Goal: Task Accomplishment & Management: Manage account settings

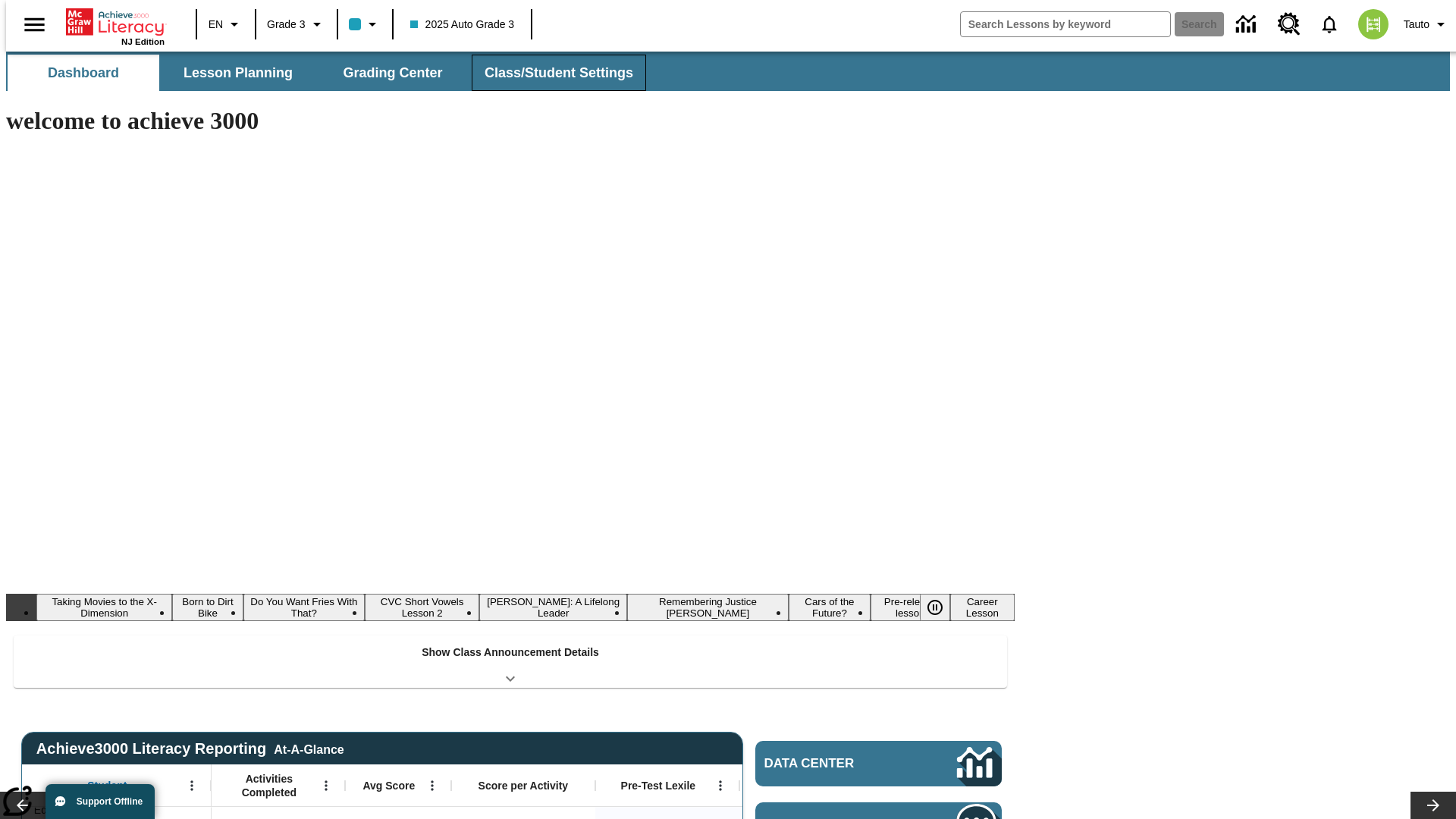
click at [550, 73] on button "Class/Student Settings" at bounding box center [559, 73] width 175 height 36
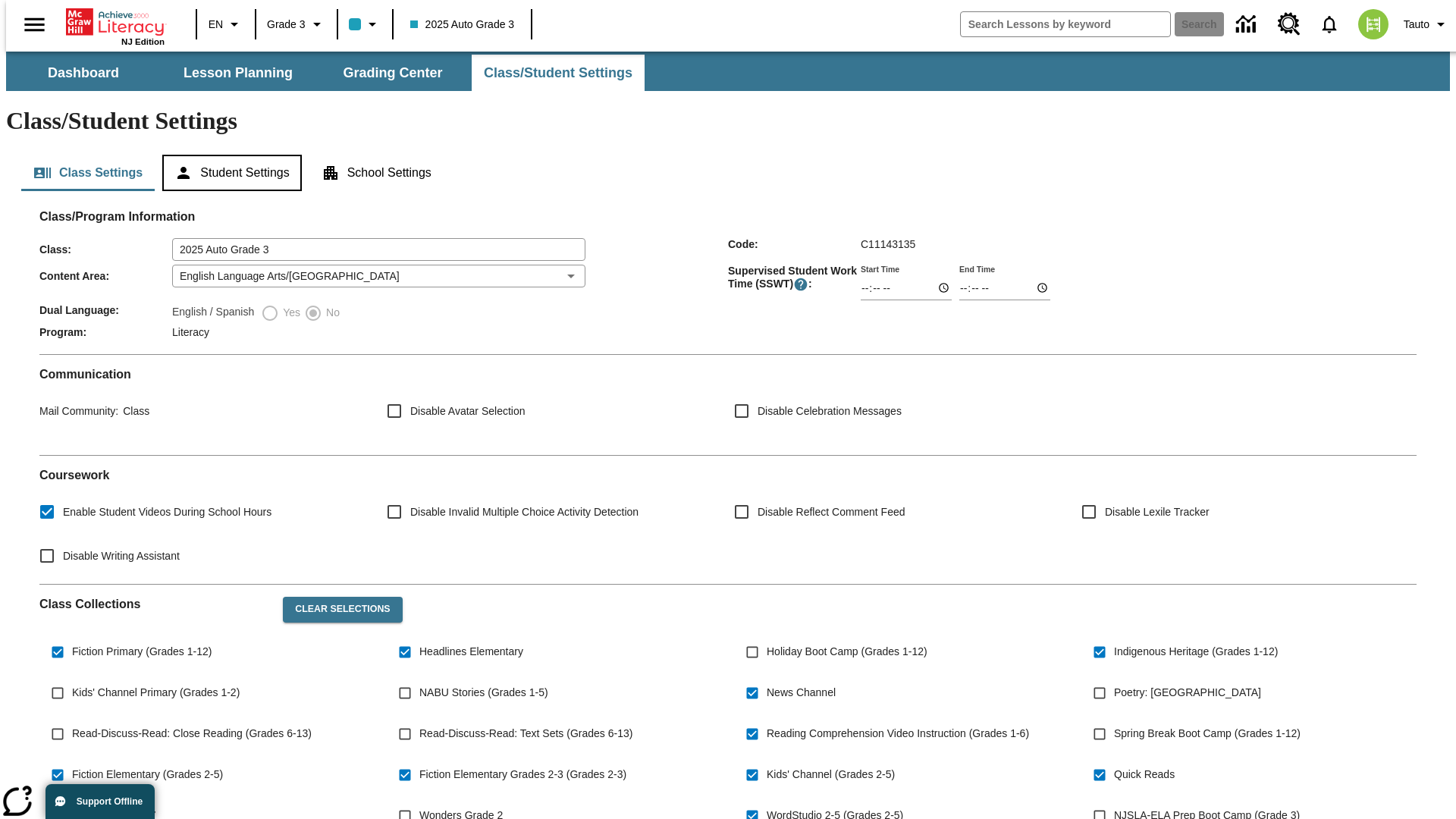
click at [228, 155] on button "Student Settings" at bounding box center [231, 173] width 139 height 36
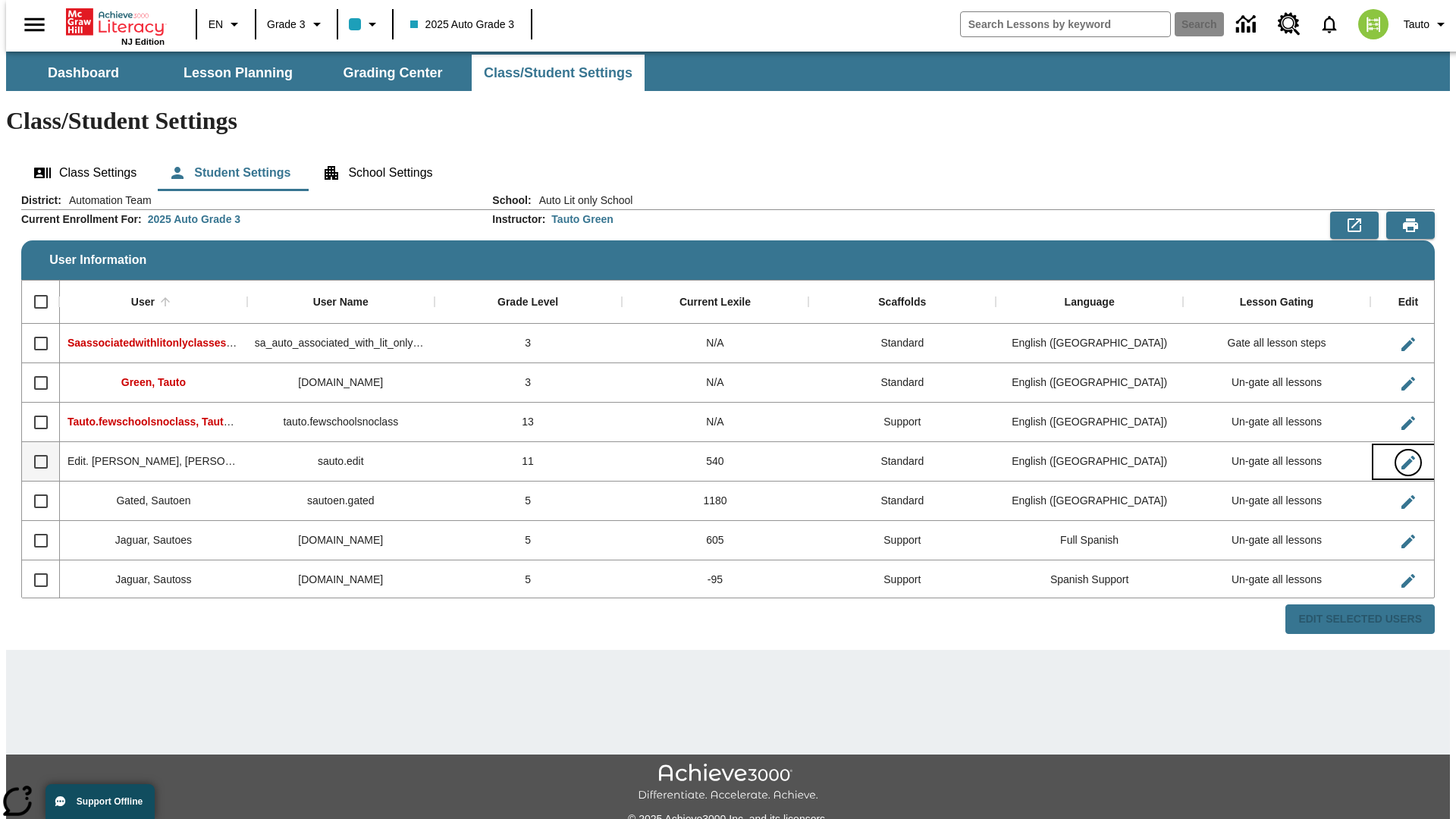
click at [1401, 455] on icon "Edit User" at bounding box center [1408, 462] width 14 height 14
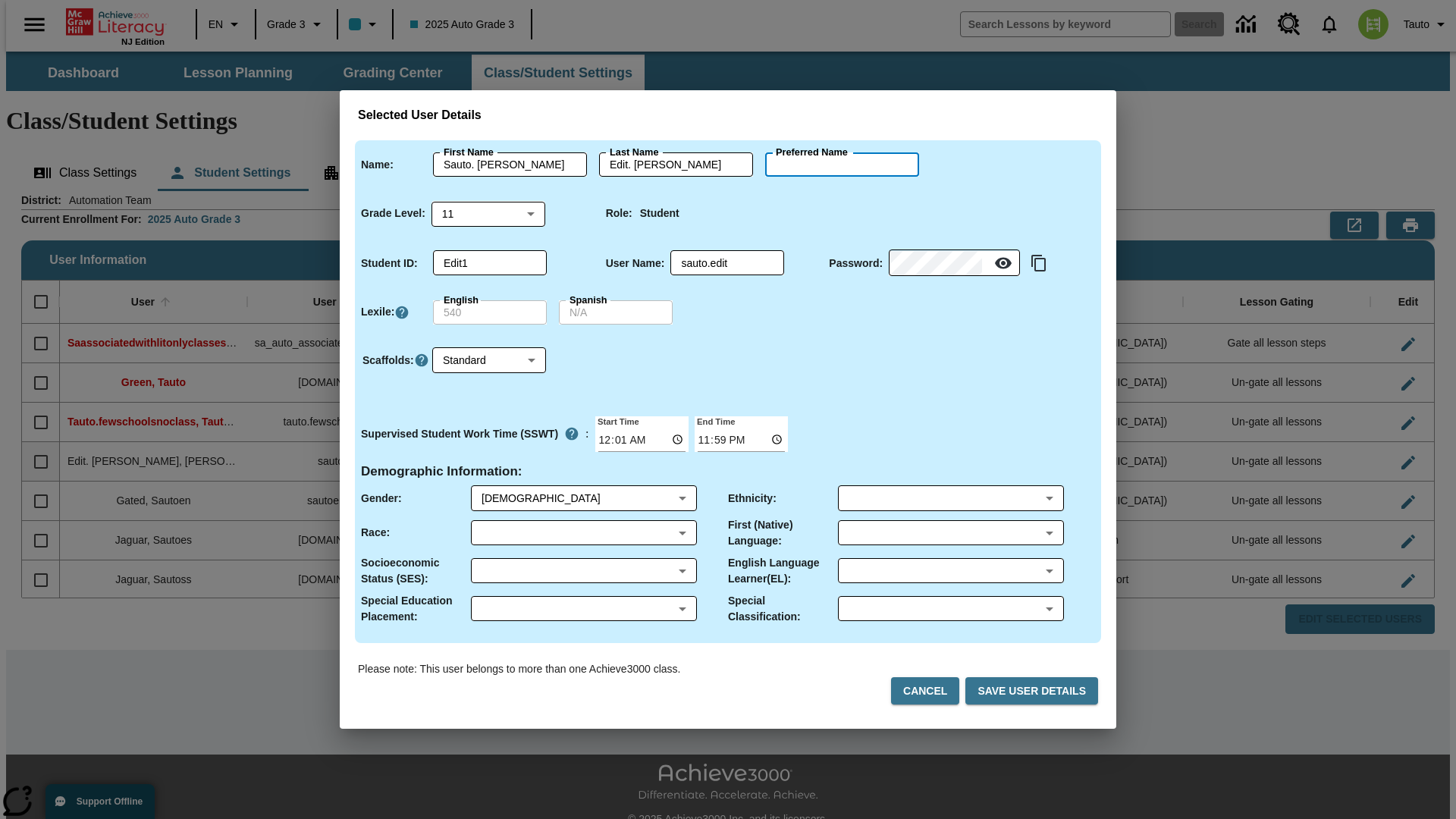
type input "[PERSON_NAME]"
click at [931, 691] on button "Cancel" at bounding box center [925, 691] width 68 height 28
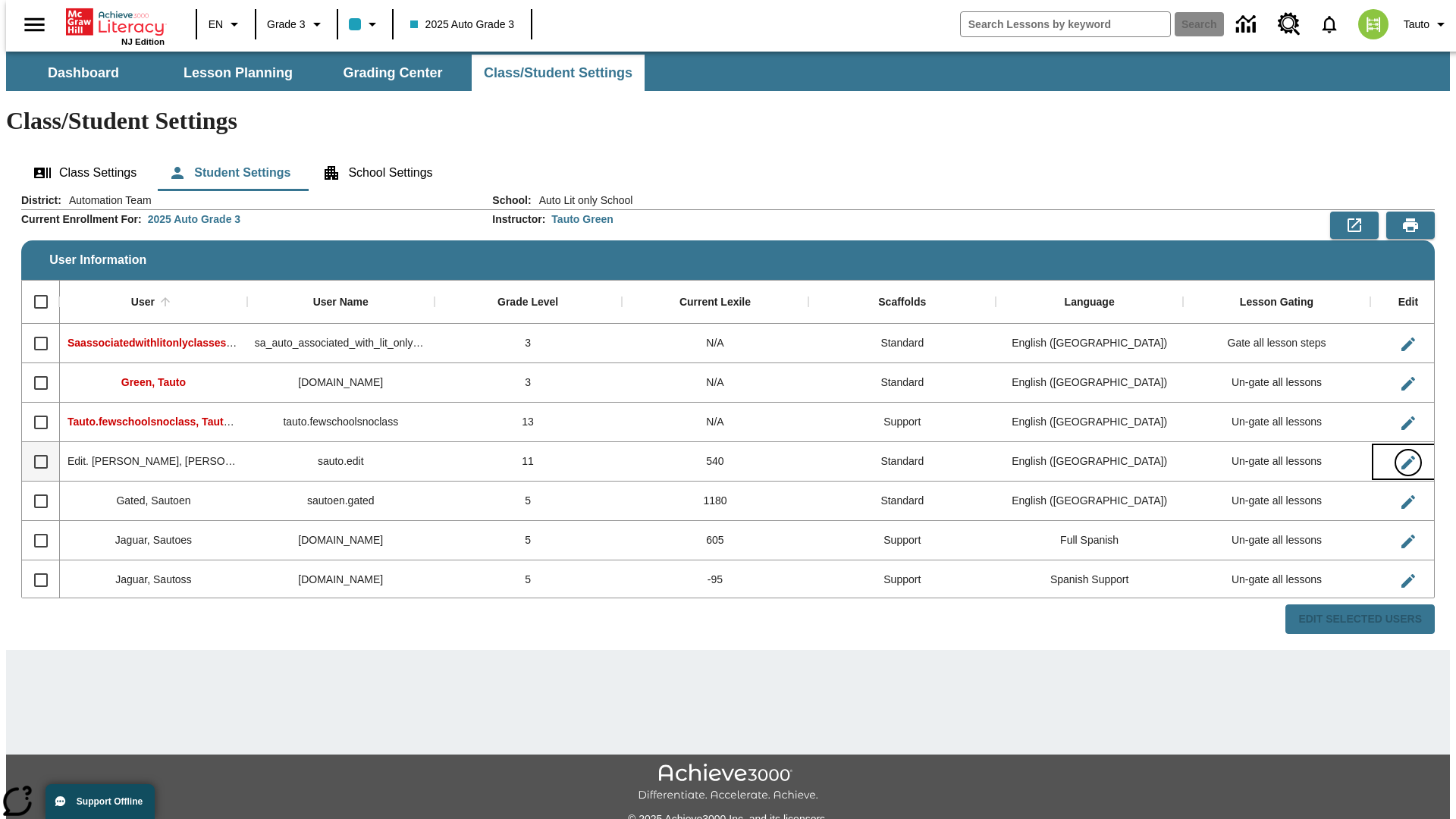
click at [1401, 455] on icon "Edit User" at bounding box center [1408, 462] width 14 height 14
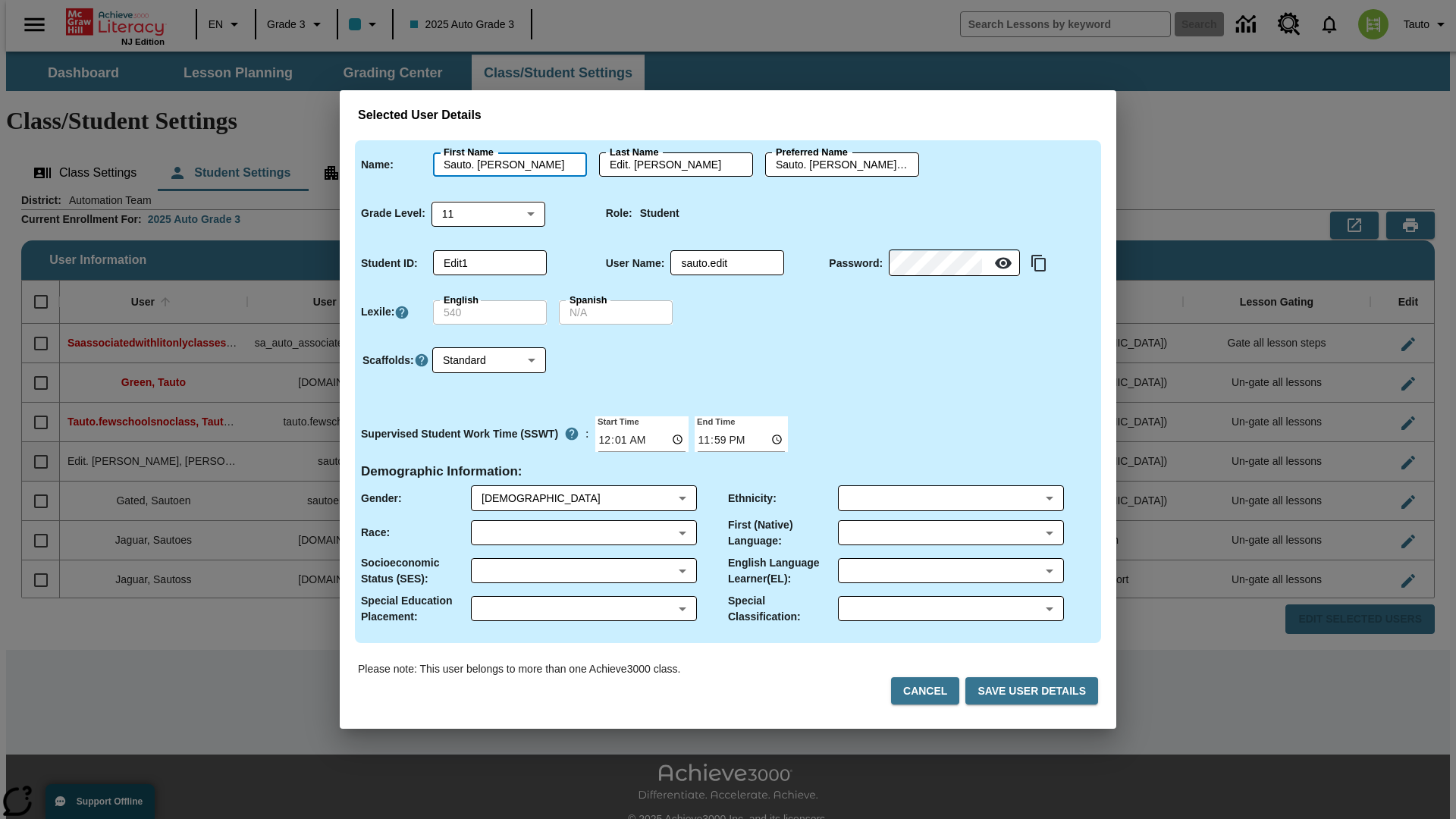
type input "Sauto. [PERSON_NAME]"
type input "Edit. [PERSON_NAME]"
type input "Sauto. [PERSON_NAME].Edit. [PERSON_NAME]"
click at [488, 213] on body "Skip to main content NJ Edition EN Grade 3 2025 Auto Grade 3 Search 0 Tauto Das…" at bounding box center [728, 452] width 1444 height 801
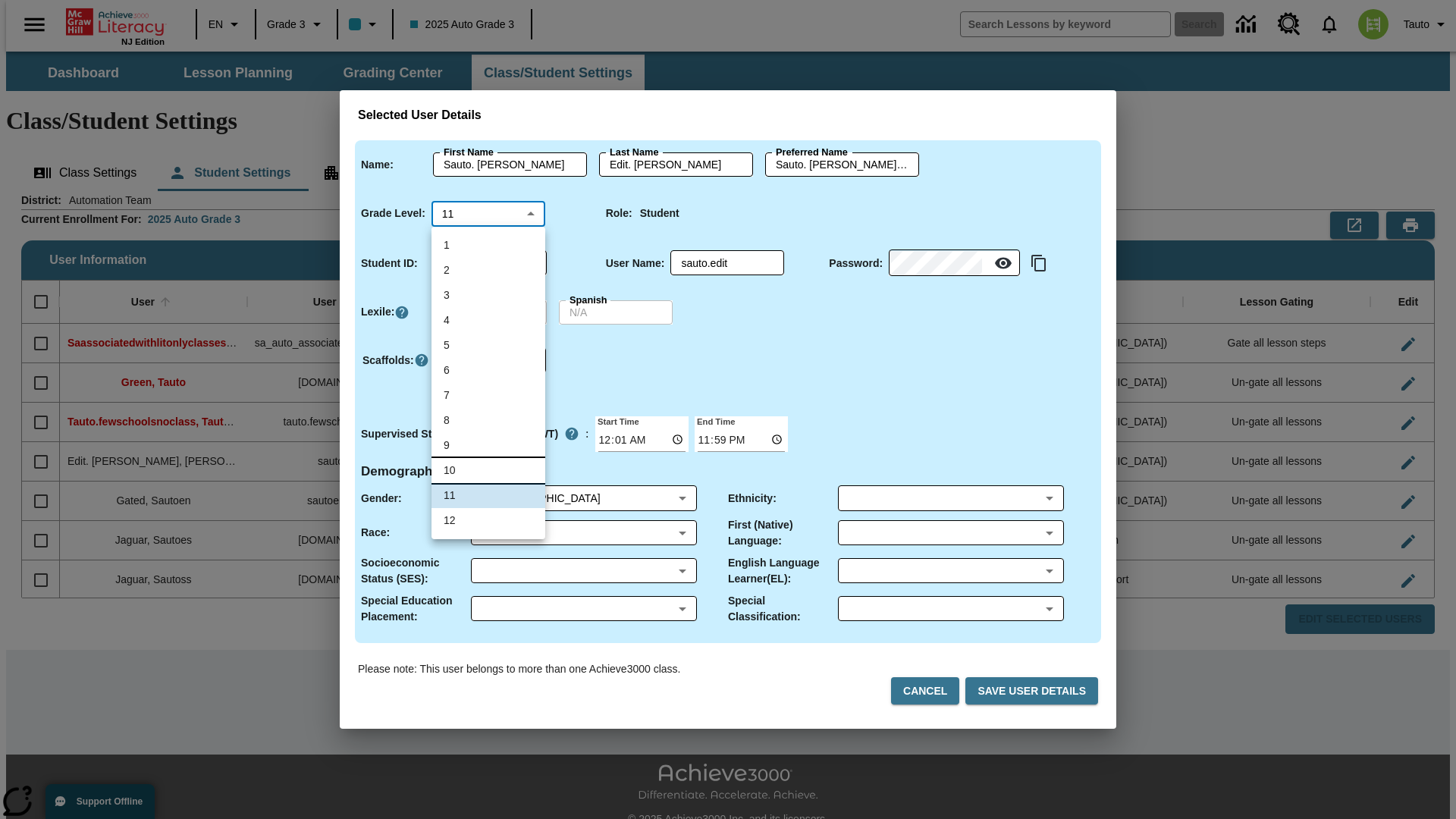
click at [488, 470] on li "10" at bounding box center [487, 471] width 114 height 25
type input "10"
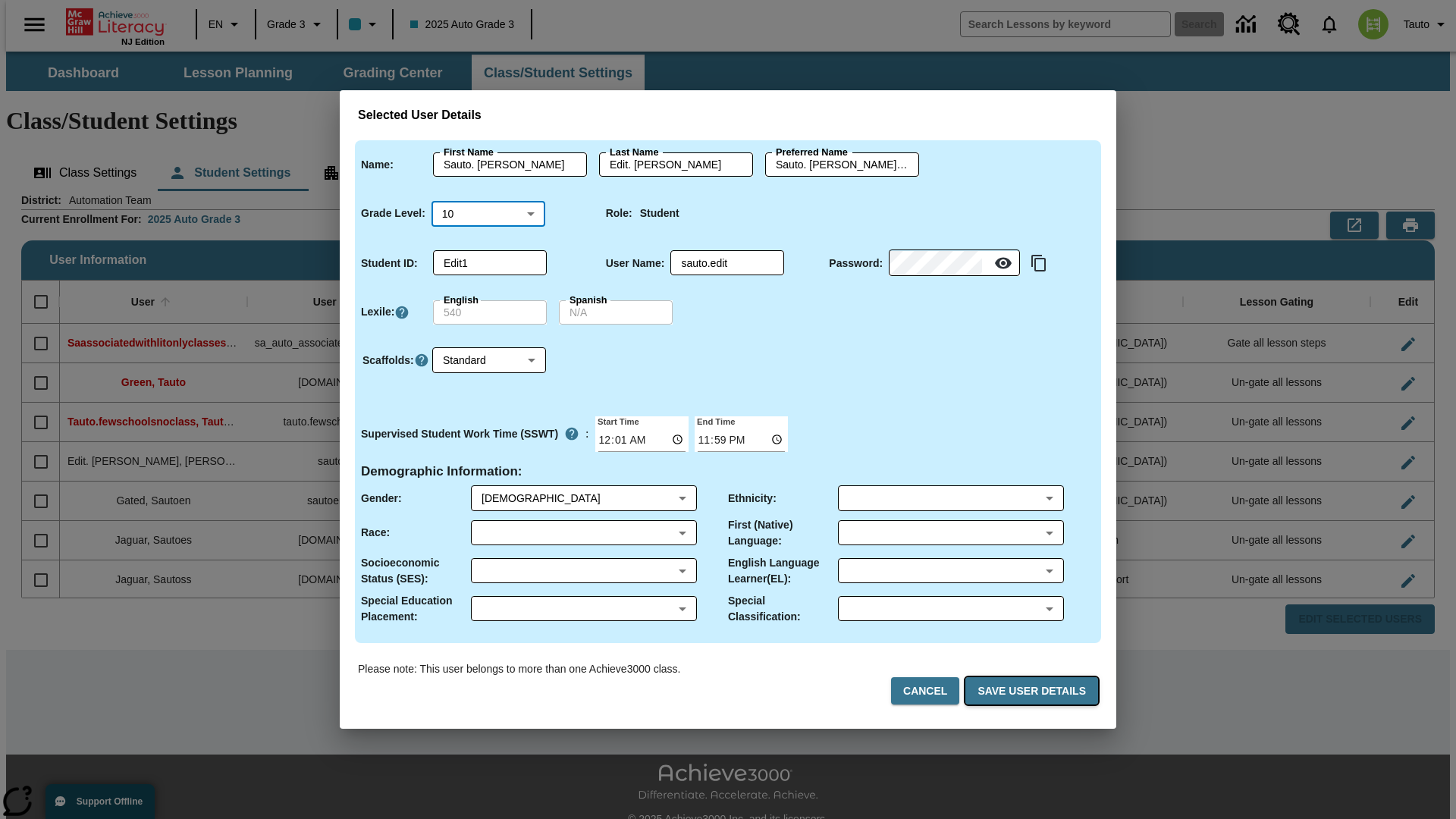
click at [1034, 691] on button "Save User Details" at bounding box center [1032, 691] width 133 height 28
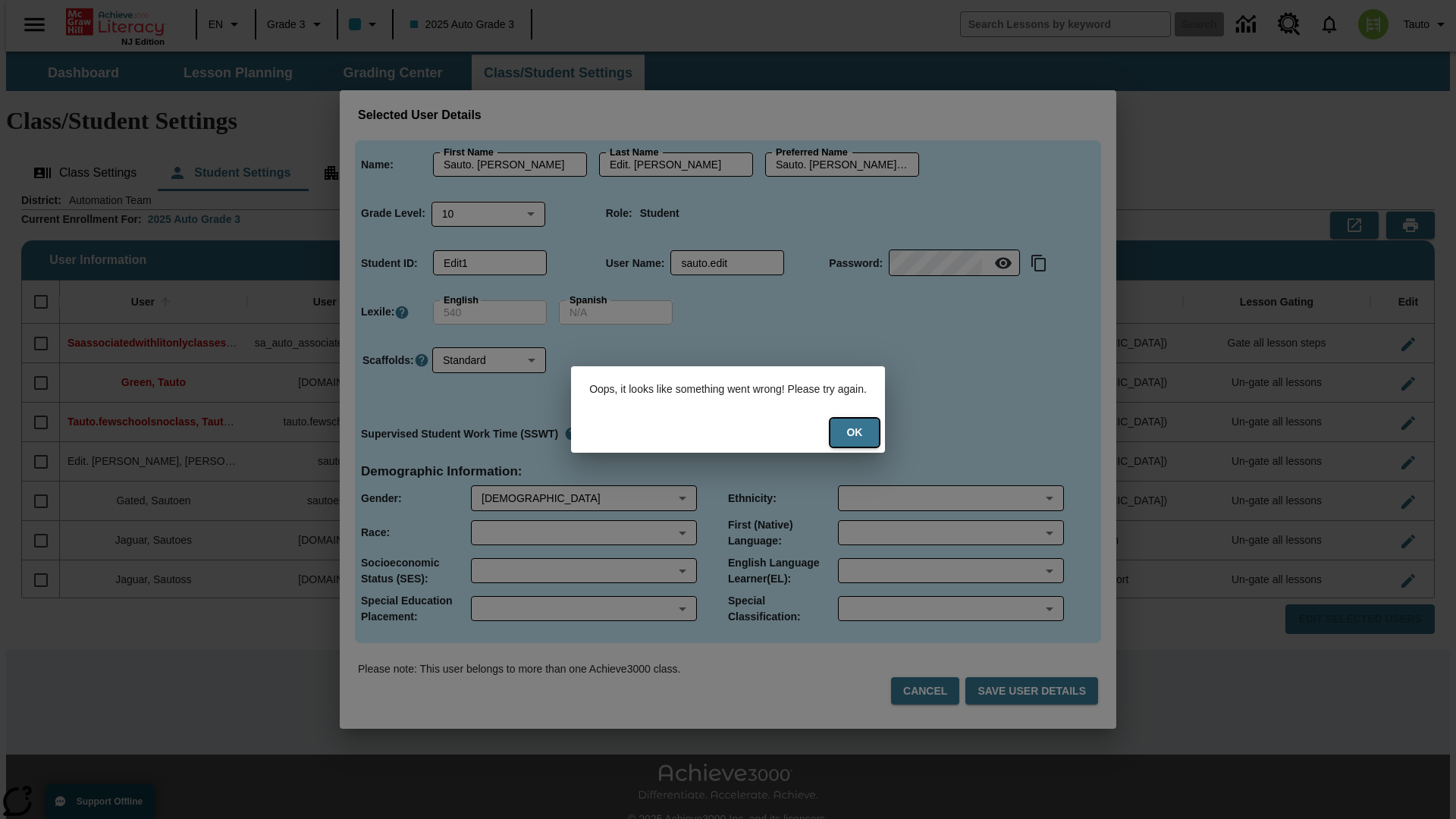
click at [865, 432] on button "Ok" at bounding box center [854, 432] width 48 height 28
